Goal: Complete application form: Complete application form

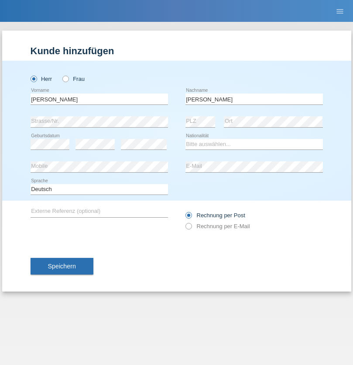
type input "[PERSON_NAME]"
select select "CH"
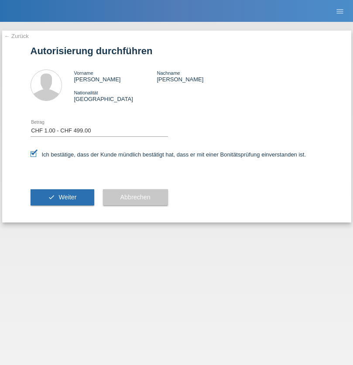
select select "1"
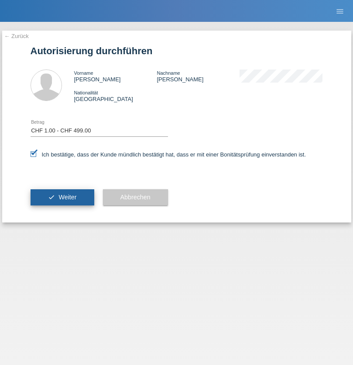
click at [62, 197] on span "Weiter" at bounding box center [68, 197] width 18 height 7
